Goal: Task Accomplishment & Management: Manage account settings

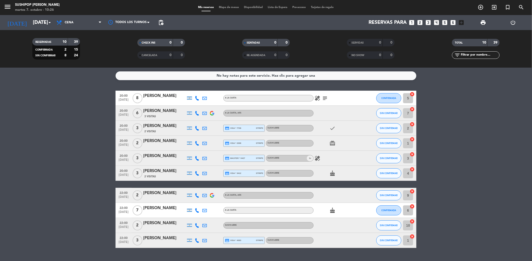
click at [49, 94] on bookings-row "20:00 [DATE] 8 [PERSON_NAME] A LA CARTA healing subject CONFIRMADA 5 cancel 20:…" at bounding box center [266, 170] width 532 height 158
click at [50, 49] on span "CONFIRMADA" at bounding box center [43, 50] width 17 height 3
click at [52, 43] on div "RESERVADAS" at bounding box center [45, 42] width 23 height 6
drag, startPoint x: 13, startPoint y: 160, endPoint x: 30, endPoint y: 143, distance: 23.8
click at [15, 159] on bookings-row "20:00 [DATE] 8 [PERSON_NAME] A LA CARTA healing subject CONFIRMADA 5 cancel 20:…" at bounding box center [266, 170] width 532 height 158
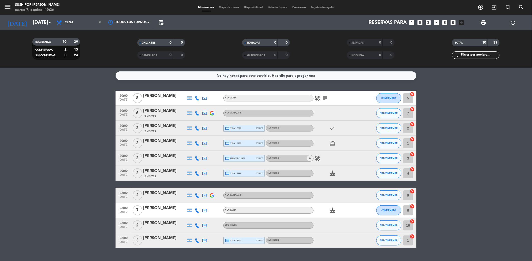
drag, startPoint x: 0, startPoint y: 77, endPoint x: 0, endPoint y: 152, distance: 75.0
click at [0, 78] on html "close × Sushipop Izakaya - [PERSON_NAME] × chrome_reader_mode Listado de Reserv…" at bounding box center [266, 130] width 532 height 261
click at [77, 148] on bookings-row "20:00 [DATE] 8 [PERSON_NAME] A LA CARTA healing subject CONFIRMADA 5 cancel 20:…" at bounding box center [266, 170] width 532 height 158
click at [214, 112] on img at bounding box center [212, 113] width 5 height 5
click at [102, 115] on bookings-row "20:00 [DATE] 8 [PERSON_NAME] A LA CARTA healing subject CONFIRMADA 5 cancel 20:…" at bounding box center [266, 170] width 532 height 158
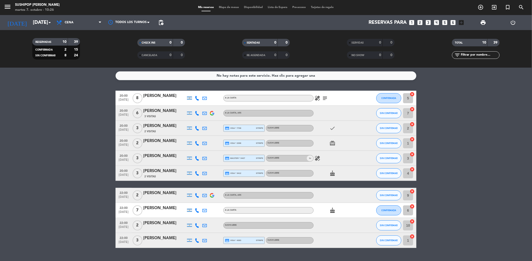
click at [190, 114] on div at bounding box center [189, 113] width 5 height 3
click at [198, 114] on icon at bounding box center [197, 113] width 5 height 5
click at [210, 114] on img at bounding box center [212, 113] width 5 height 5
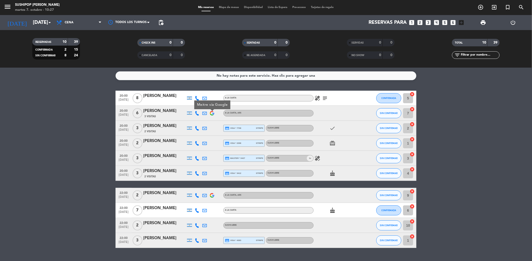
drag, startPoint x: 214, startPoint y: 148, endPoint x: 219, endPoint y: 149, distance: 4.6
click at [215, 147] on div at bounding box center [212, 143] width 8 height 15
click at [237, 197] on div "A LA CARTA , ARS" at bounding box center [233, 195] width 17 height 3
click at [247, 210] on div "A LA CARTA" at bounding box center [268, 210] width 90 height 7
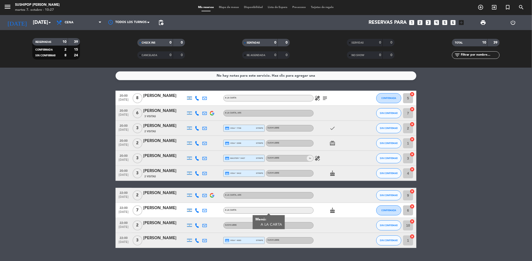
click at [247, 210] on div "A LA CARTA" at bounding box center [268, 210] width 90 height 7
click at [334, 225] on div at bounding box center [336, 225] width 45 height 15
